Goal: Information Seeking & Learning: Learn about a topic

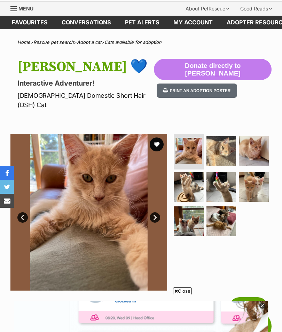
scroll to position [20, 0]
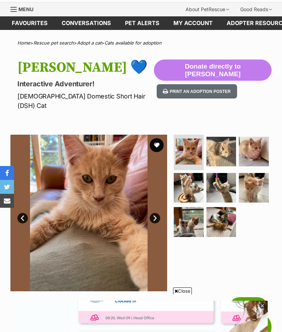
click at [226, 141] on img at bounding box center [222, 152] width 30 height 30
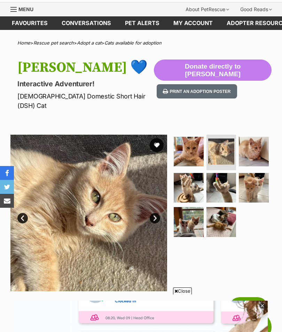
scroll to position [0, 0]
click at [256, 143] on img at bounding box center [254, 152] width 30 height 30
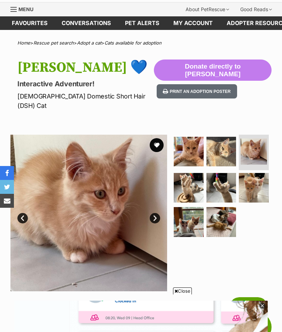
click at [190, 175] on img at bounding box center [189, 188] width 30 height 30
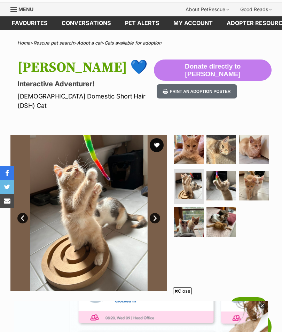
click at [229, 174] on img at bounding box center [222, 186] width 30 height 30
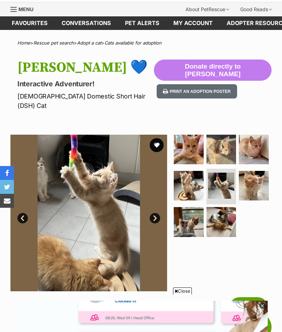
click at [252, 178] on img at bounding box center [254, 186] width 30 height 30
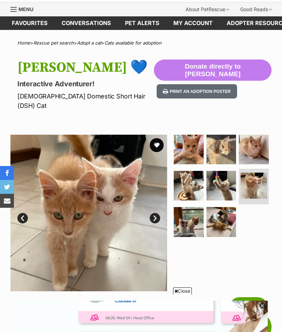
click at [191, 212] on img at bounding box center [189, 222] width 30 height 30
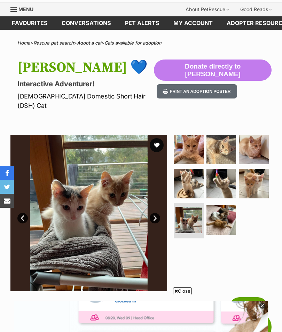
click at [224, 206] on img at bounding box center [222, 220] width 30 height 30
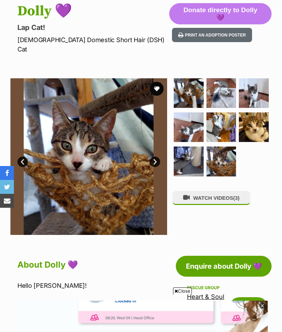
scroll to position [76, 0]
click at [233, 192] on button "WATCH VIDEOS (3)" at bounding box center [212, 199] width 78 height 14
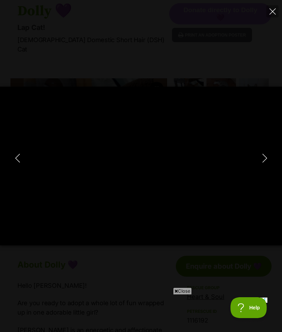
scroll to position [0, 0]
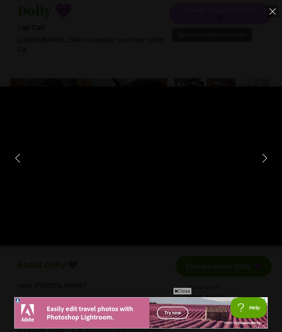
type input "100"
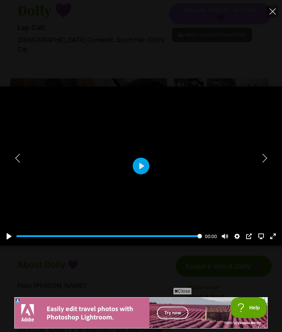
click at [265, 163] on icon "Next" at bounding box center [265, 158] width 9 height 9
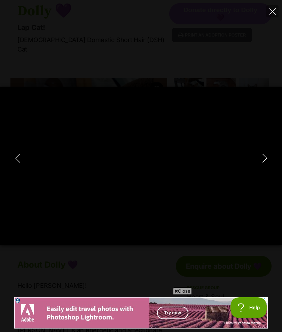
type input "15.47"
click at [262, 163] on icon "Next" at bounding box center [265, 158] width 9 height 9
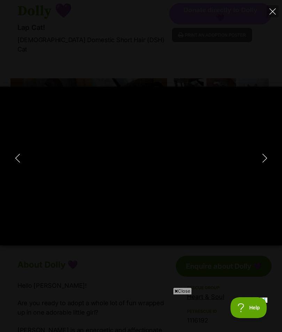
type input "31.46"
click at [260, 167] on button "Next" at bounding box center [265, 158] width 14 height 17
click at [259, 167] on button "Next" at bounding box center [265, 158] width 14 height 17
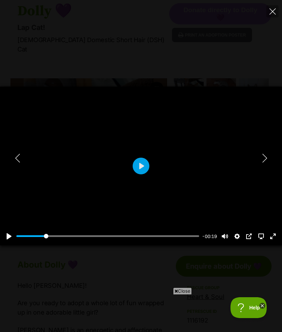
type input "5.43"
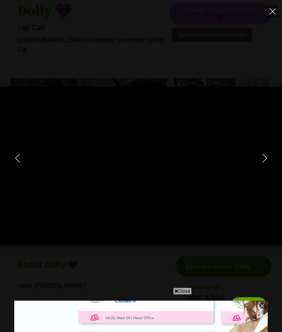
type input "19.82"
click at [262, 163] on icon "Next" at bounding box center [265, 158] width 9 height 9
type input "44.84"
click at [264, 163] on icon "Next" at bounding box center [265, 158] width 9 height 9
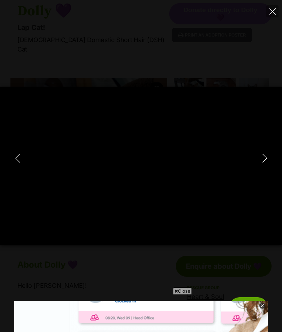
type input "19.63"
type input "25.71"
click at [273, 15] on button "Close" at bounding box center [273, 11] width 12 height 12
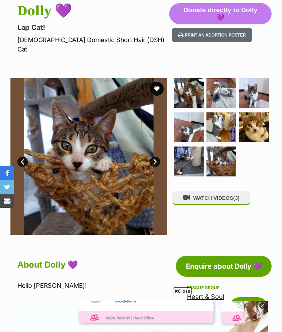
click at [226, 78] on img at bounding box center [222, 93] width 30 height 30
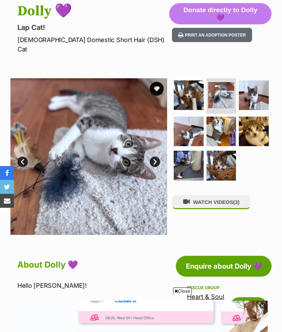
click at [159, 157] on link "Next" at bounding box center [155, 162] width 10 height 10
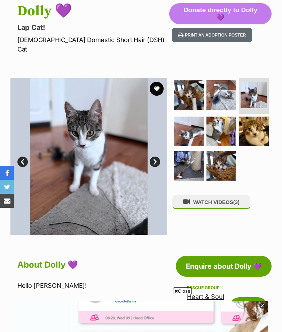
click at [157, 157] on link "Next" at bounding box center [155, 162] width 10 height 10
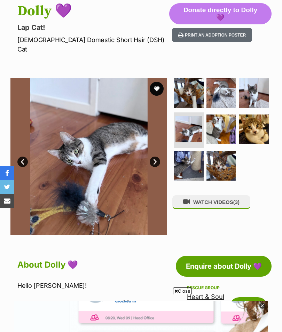
click at [159, 157] on link "Next" at bounding box center [155, 162] width 10 height 10
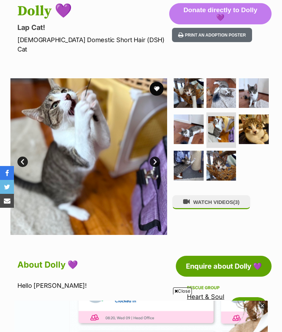
click at [158, 157] on link "Next" at bounding box center [155, 162] width 10 height 10
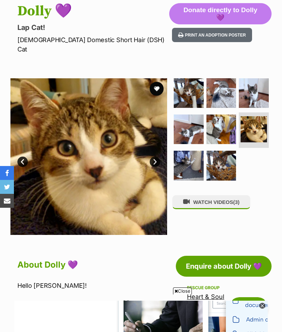
click at [253, 122] on img at bounding box center [254, 129] width 26 height 26
click at [156, 157] on link "Next" at bounding box center [155, 162] width 10 height 10
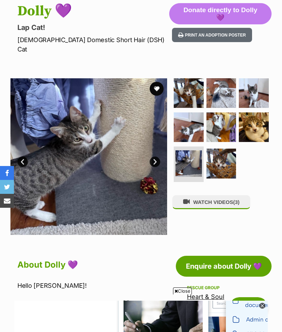
click at [221, 157] on img at bounding box center [222, 164] width 30 height 30
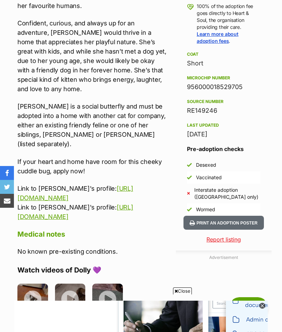
scroll to position [477, 0]
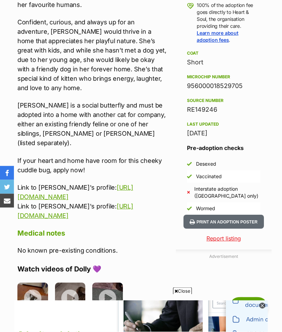
click at [176, 295] on span "Close" at bounding box center [182, 291] width 19 height 7
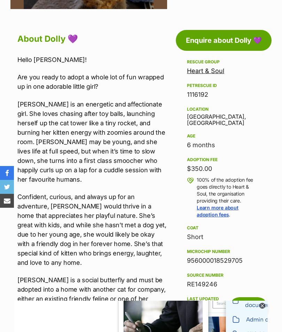
scroll to position [301, 0]
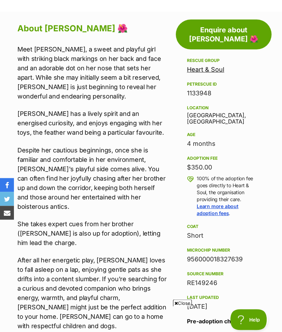
click at [153, 244] on p "After all her energetic play, Mindy loves to fall asleep on a lap, enjoying gen…" at bounding box center [92, 281] width 150 height 75
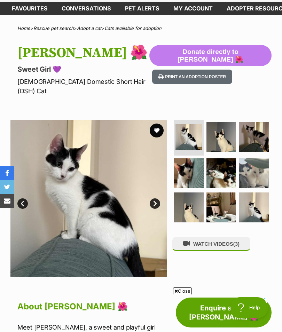
scroll to position [33, 0]
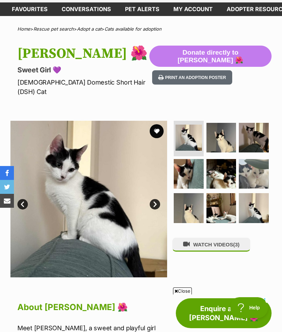
click at [172, 330] on div "Close" at bounding box center [141, 313] width 254 height 38
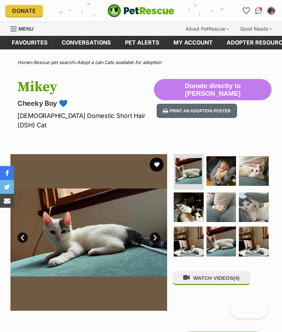
click at [153, 233] on link "Next" at bounding box center [155, 238] width 10 height 10
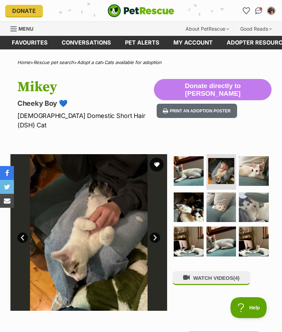
click at [153, 233] on link "Next" at bounding box center [155, 238] width 10 height 10
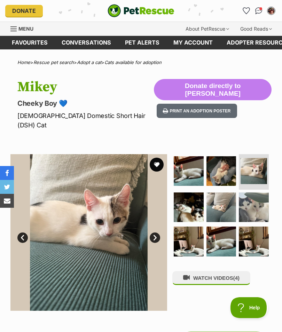
click at [153, 233] on link "Next" at bounding box center [155, 238] width 10 height 10
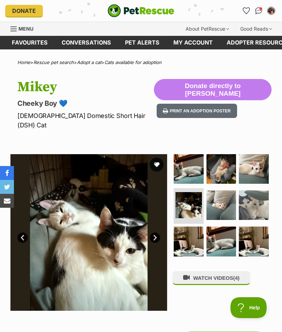
click at [152, 233] on link "Next" at bounding box center [155, 238] width 10 height 10
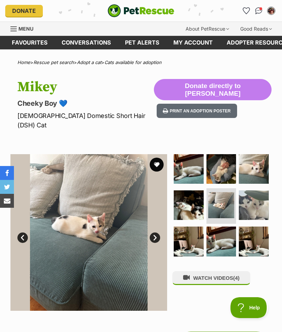
click at [154, 233] on link "Next" at bounding box center [155, 238] width 10 height 10
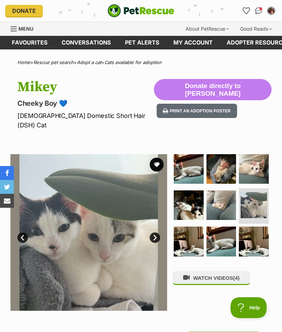
click at [152, 233] on link "Next" at bounding box center [155, 238] width 10 height 10
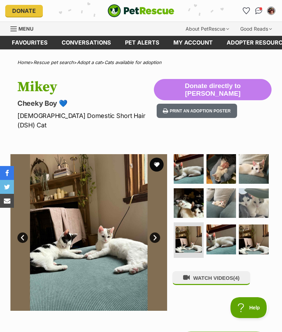
click at [154, 233] on link "Next" at bounding box center [155, 238] width 10 height 10
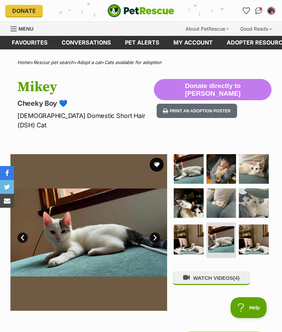
click at [236, 271] on button "WATCH VIDEOS (4)" at bounding box center [212, 278] width 78 height 14
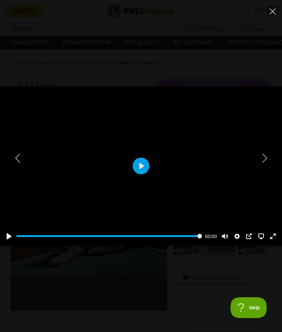
click at [143, 167] on button "Play" at bounding box center [141, 166] width 17 height 17
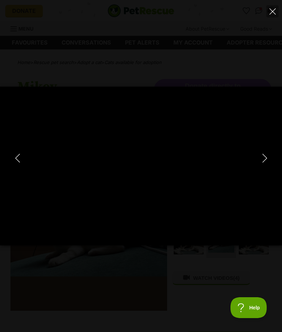
type input "100"
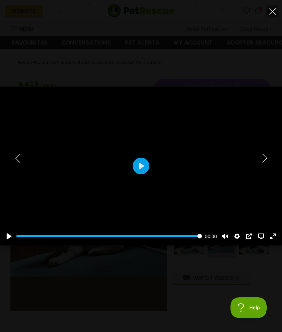
click at [266, 158] on icon "Next" at bounding box center [264, 158] width 5 height 9
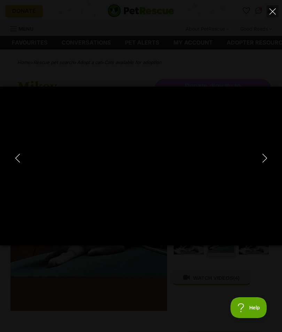
type input "100"
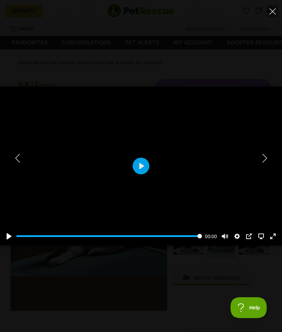
click at [263, 157] on icon "Next" at bounding box center [265, 158] width 9 height 9
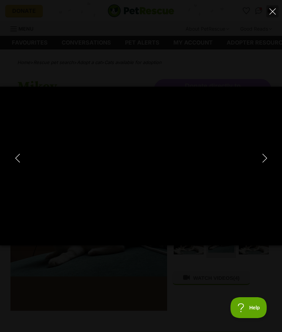
type input "100"
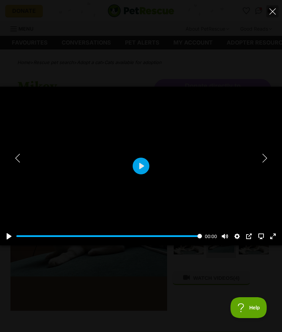
click at [266, 156] on icon "Next" at bounding box center [265, 158] width 9 height 9
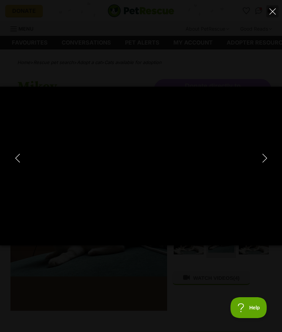
type input "100"
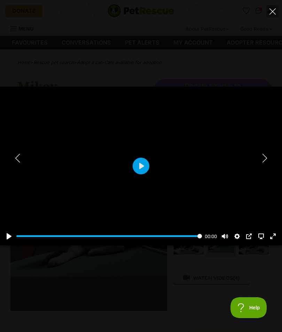
click at [272, 14] on icon "Close" at bounding box center [273, 11] width 6 height 6
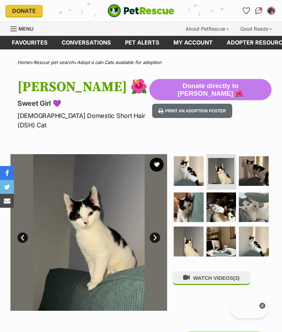
click at [156, 233] on link "Next" at bounding box center [155, 238] width 10 height 10
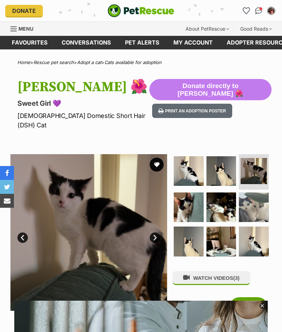
click at [155, 233] on link "Next" at bounding box center [155, 238] width 10 height 10
